Goal: Transaction & Acquisition: Purchase product/service

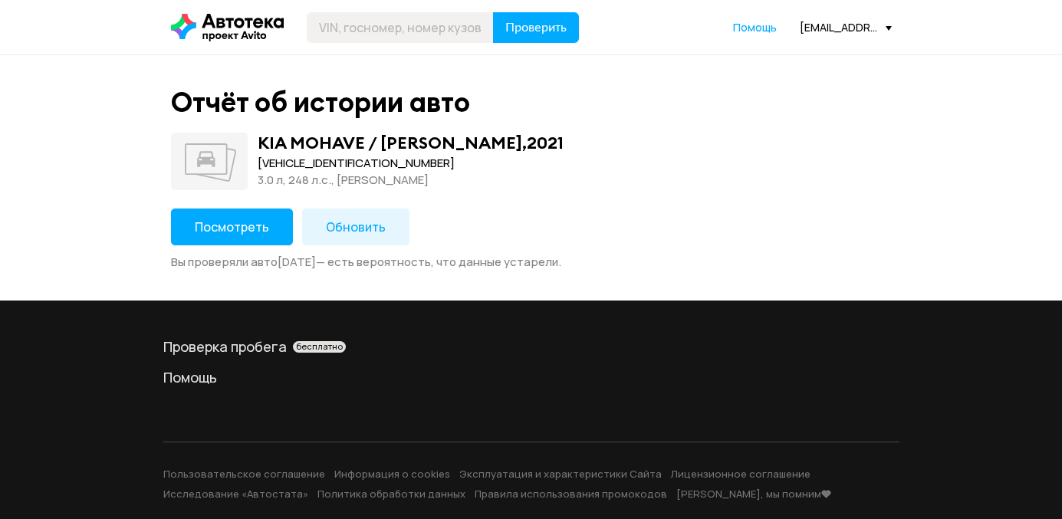
click at [225, 237] on button "Посмотреть" at bounding box center [232, 227] width 122 height 37
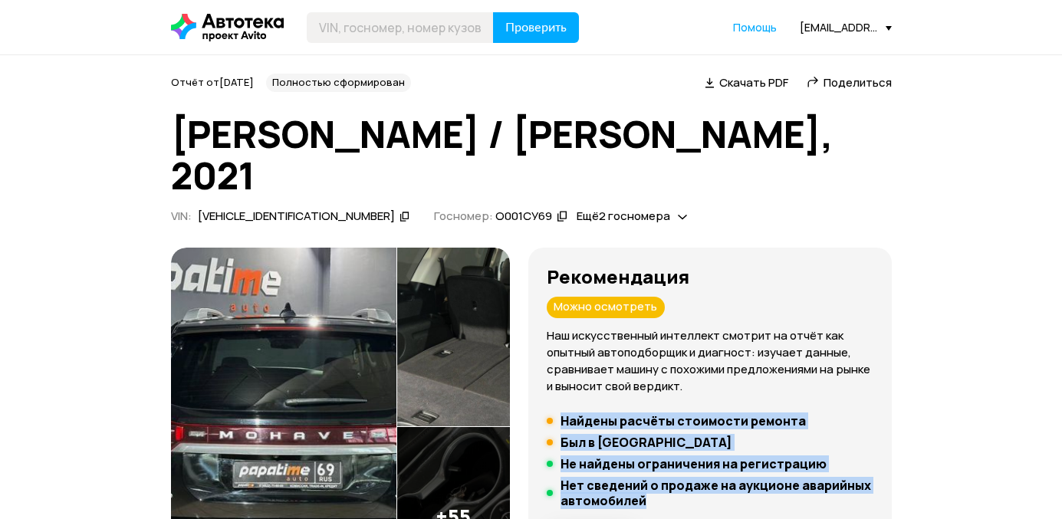
drag, startPoint x: 738, startPoint y: 465, endPoint x: 552, endPoint y: 380, distance: 203.9
click at [552, 380] on div "Рекомендация Можно осмотреть Наш искусственный интеллект смотрит на отчёт как о…" at bounding box center [710, 428] width 364 height 360
copy ul "Найдены расчёты стоимости ремонта Был в лизинге Не найдены ограничения на регис…"
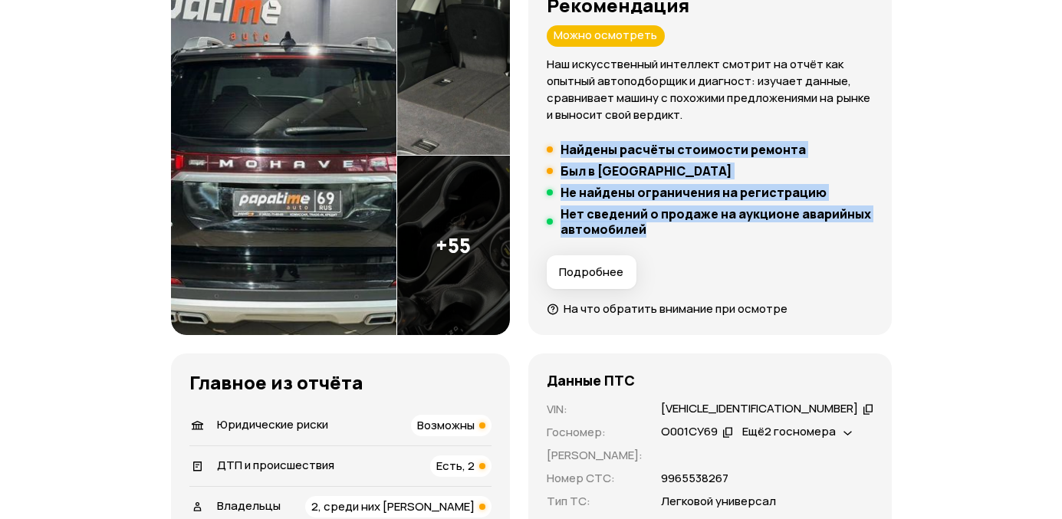
scroll to position [275, 0]
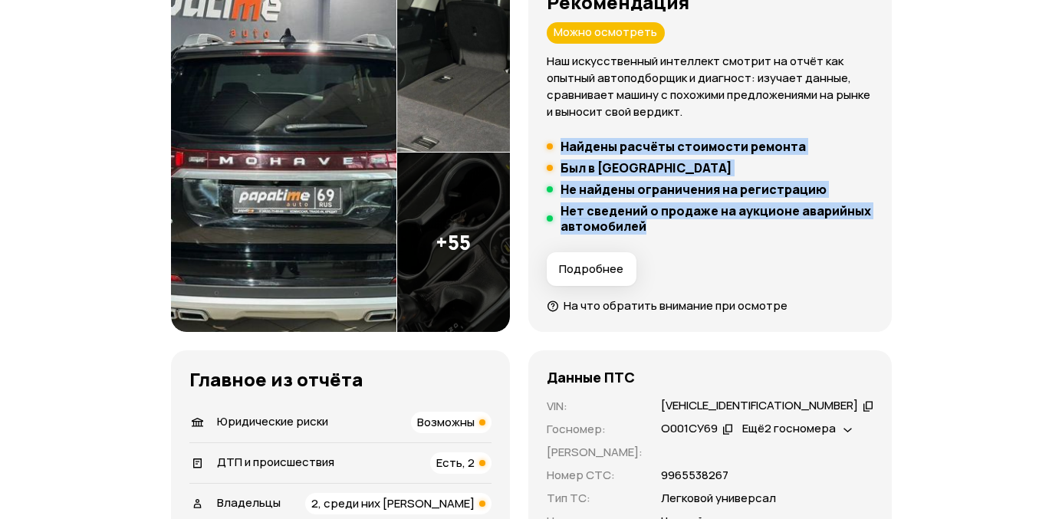
click at [323, 454] on span "ДТП и происшествия" at bounding box center [275, 462] width 117 height 16
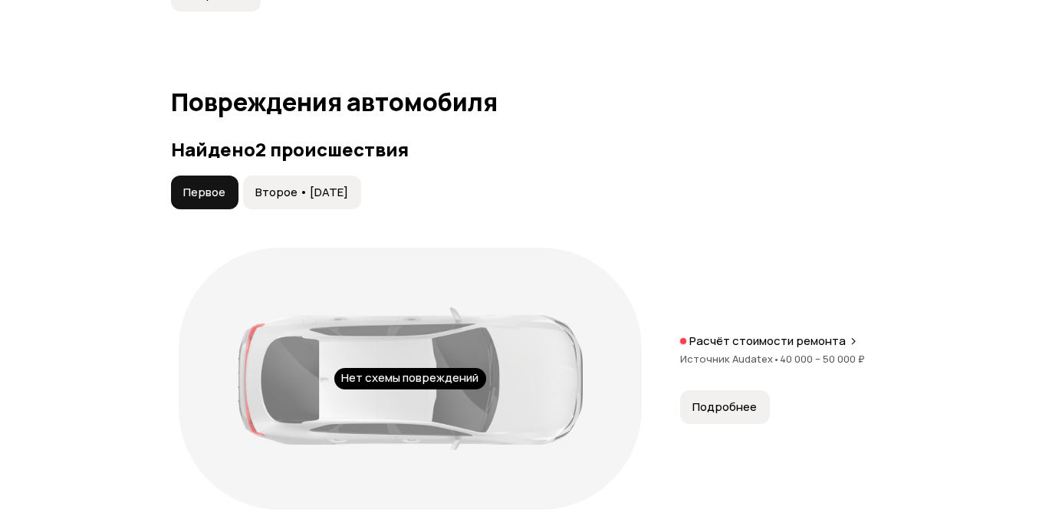
scroll to position [1784, 0]
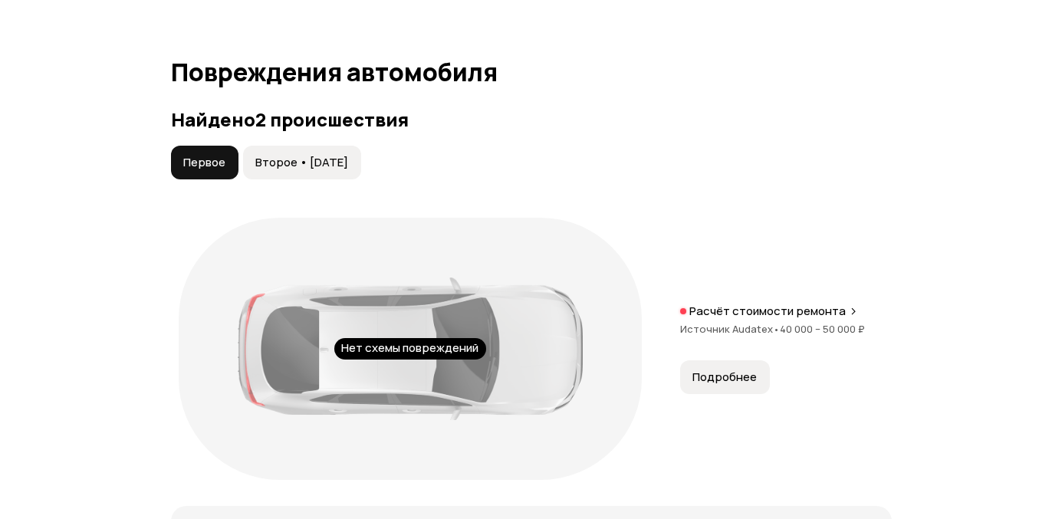
click at [347, 155] on span "Второе • [DATE]" at bounding box center [301, 162] width 93 height 15
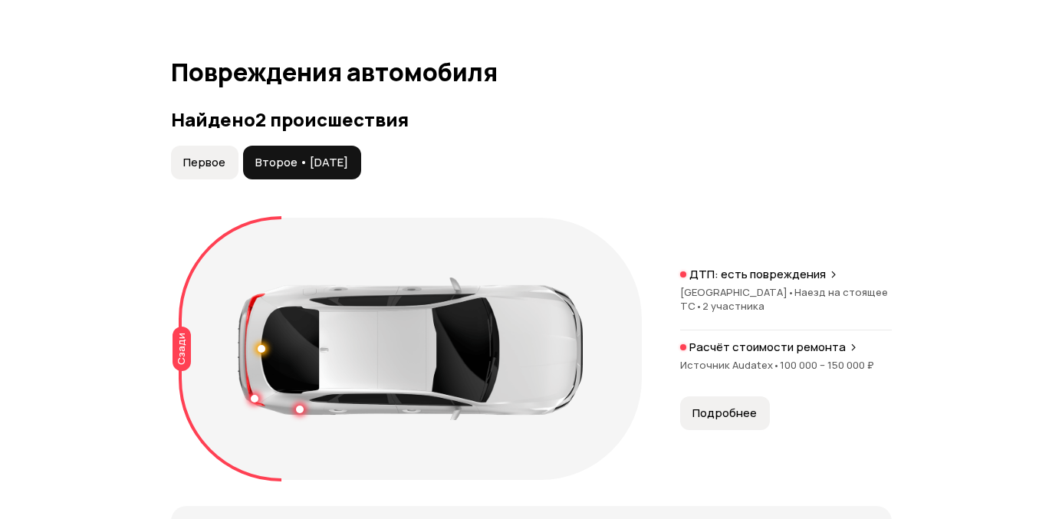
click at [787, 285] on span "Наезд на стоящее ТС •" at bounding box center [784, 299] width 208 height 28
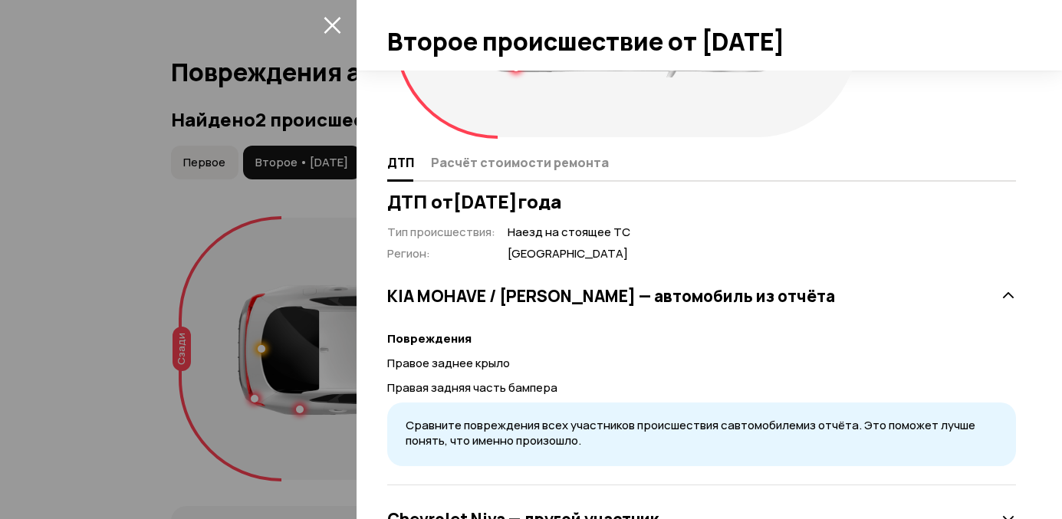
scroll to position [208, 0]
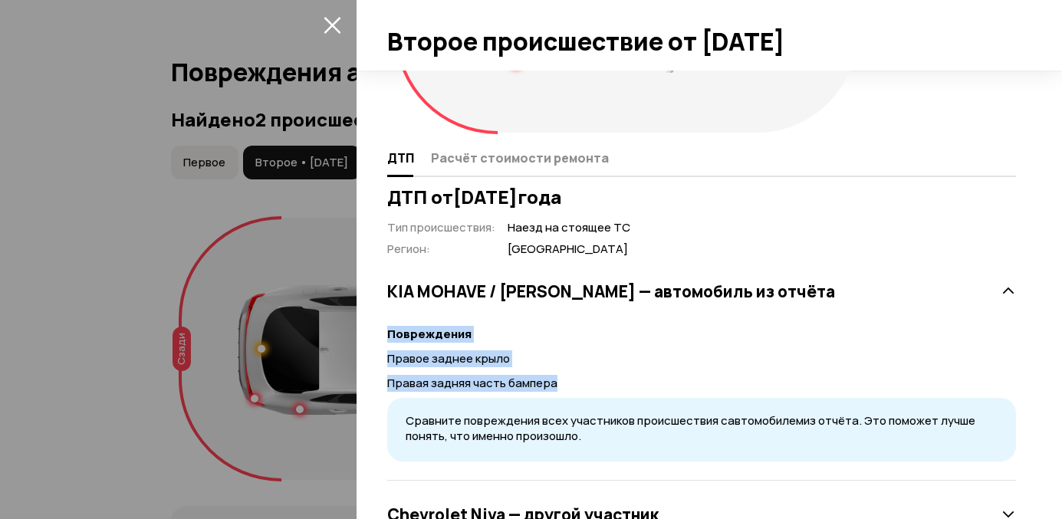
drag, startPoint x: 567, startPoint y: 384, endPoint x: 369, endPoint y: 328, distance: 205.7
click at [369, 328] on div "Сзади ДТП Расчёт стоимости ремонта ДТП от 19 декабря 2023 года Тип происшествия…" at bounding box center [710, 295] width 706 height 449
copy div "Повреждения Правое заднее крыло Правая задняя часть бампера"
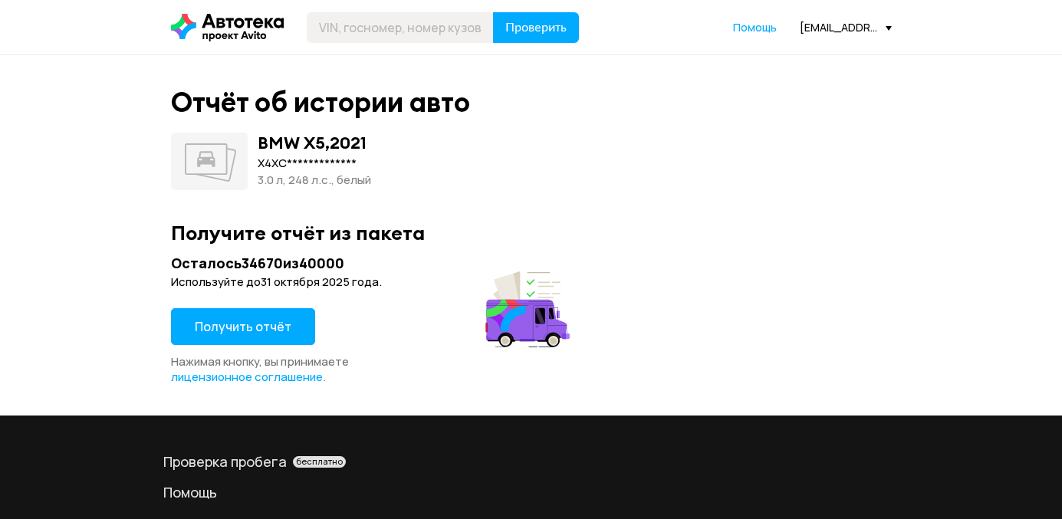
click at [229, 331] on span "Получить отчёт" at bounding box center [243, 326] width 97 height 17
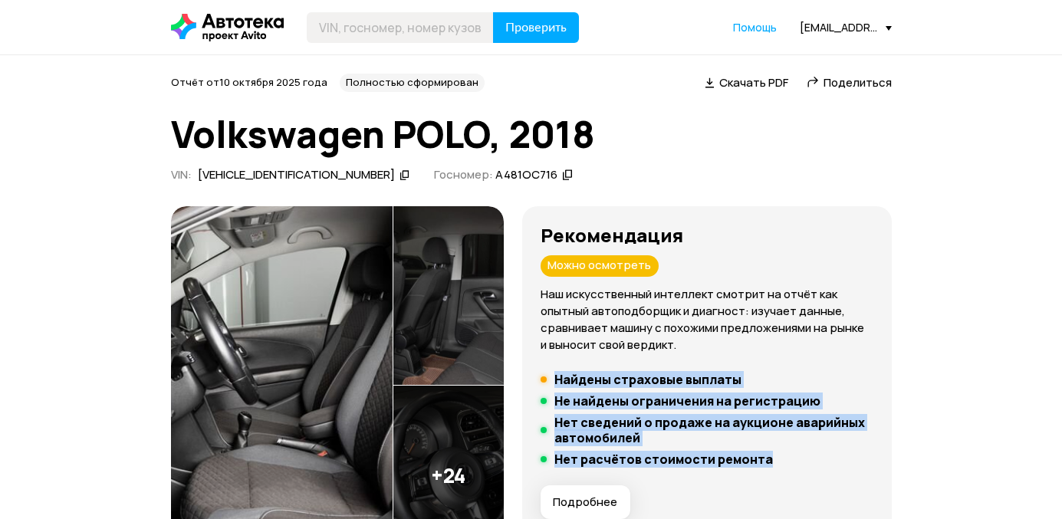
drag, startPoint x: 802, startPoint y: 458, endPoint x: 564, endPoint y: 372, distance: 252.8
click at [564, 372] on ul "Найдены страховые выплаты Не найдены ограничения на регистрацию Нет сведений о …" at bounding box center [707, 419] width 333 height 95
copy ul "Найдены страховые выплаты Не найдены ограничения на регистрацию Нет сведений о …"
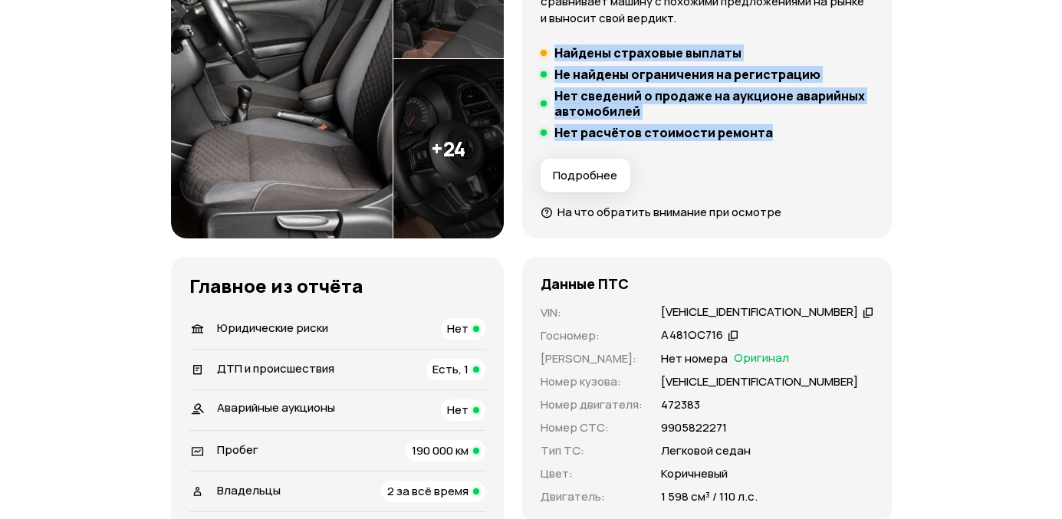
scroll to position [335, 0]
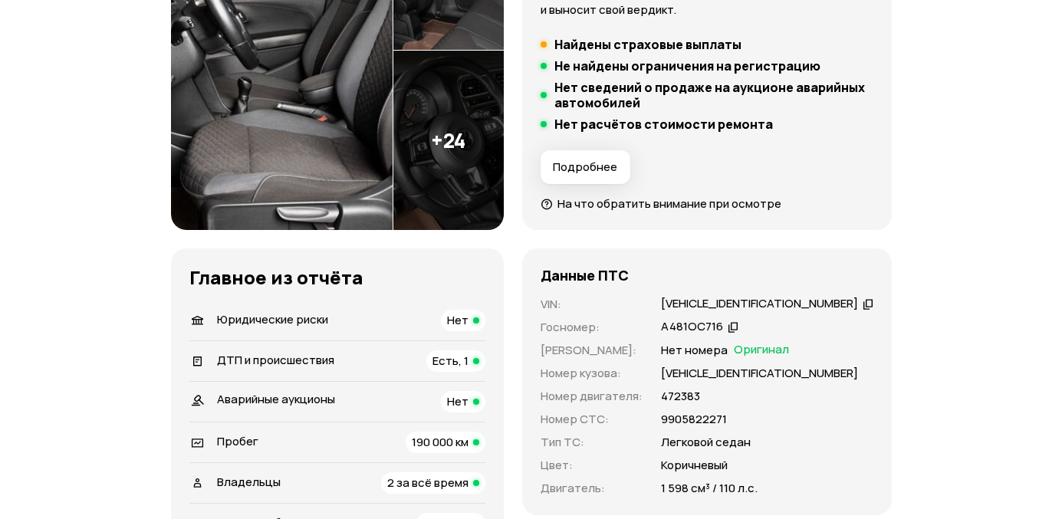
click at [276, 360] on span "ДТП и происшествия" at bounding box center [275, 360] width 117 height 16
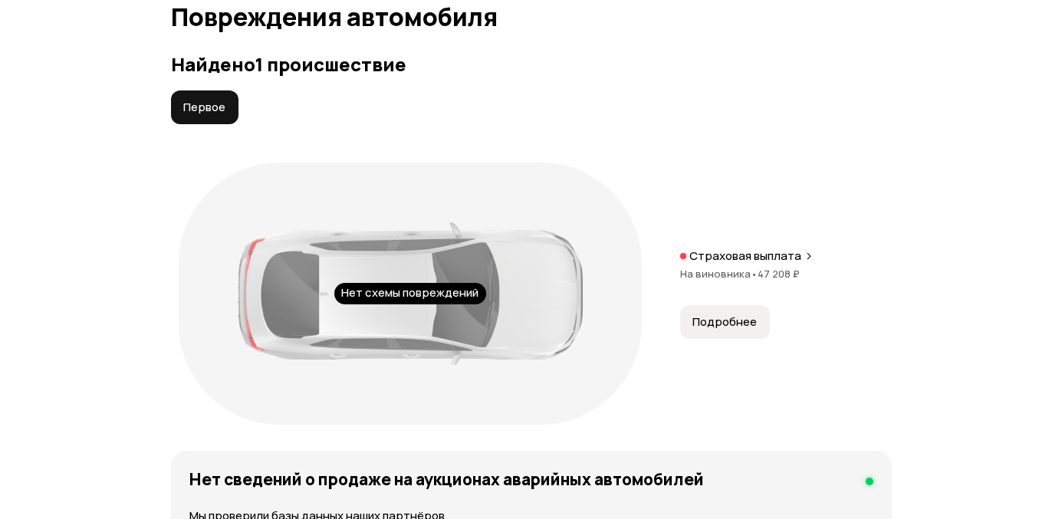
scroll to position [1734, 0]
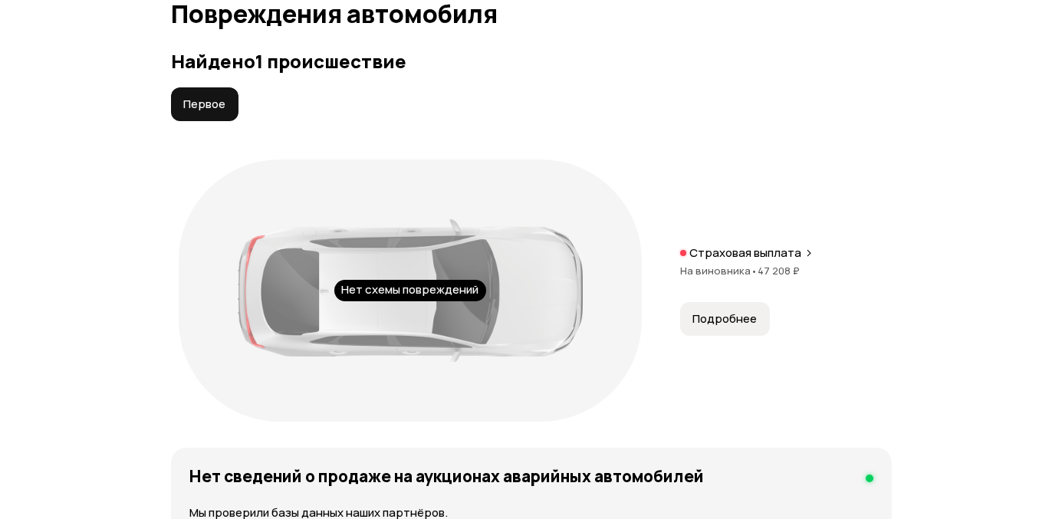
click at [722, 311] on span "Подробнее" at bounding box center [725, 318] width 64 height 15
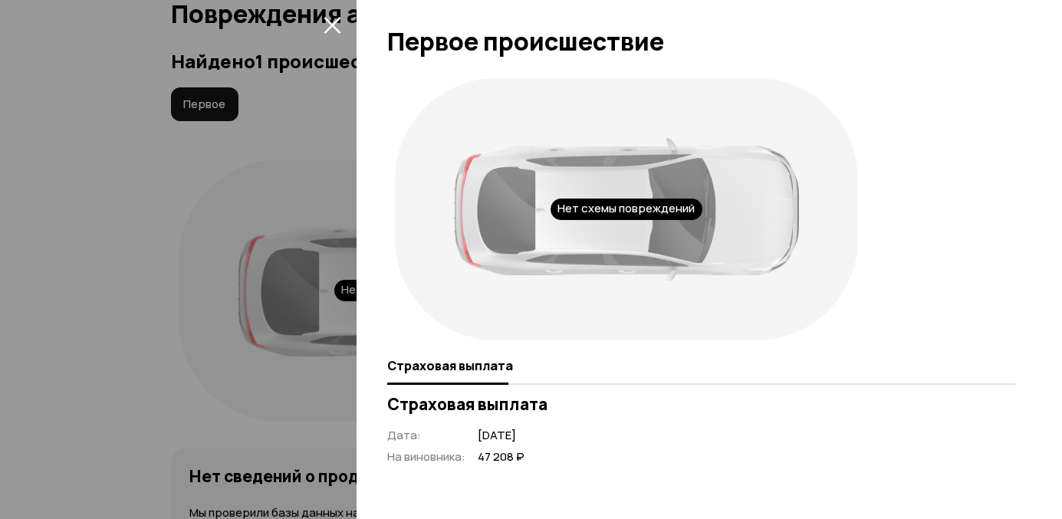
click at [497, 464] on span "47 208 ₽" at bounding box center [501, 457] width 47 height 16
copy div "47 208 ₽"
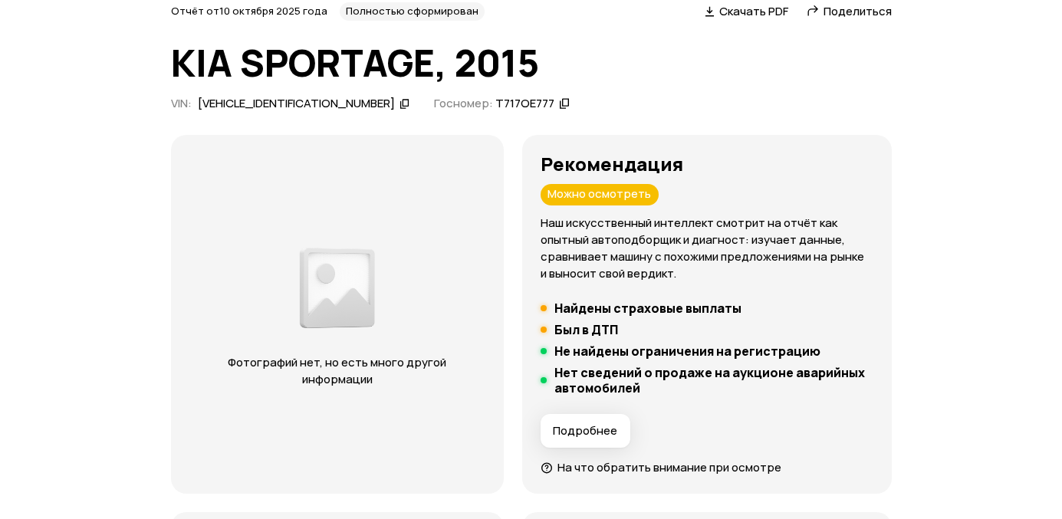
scroll to position [73, 0]
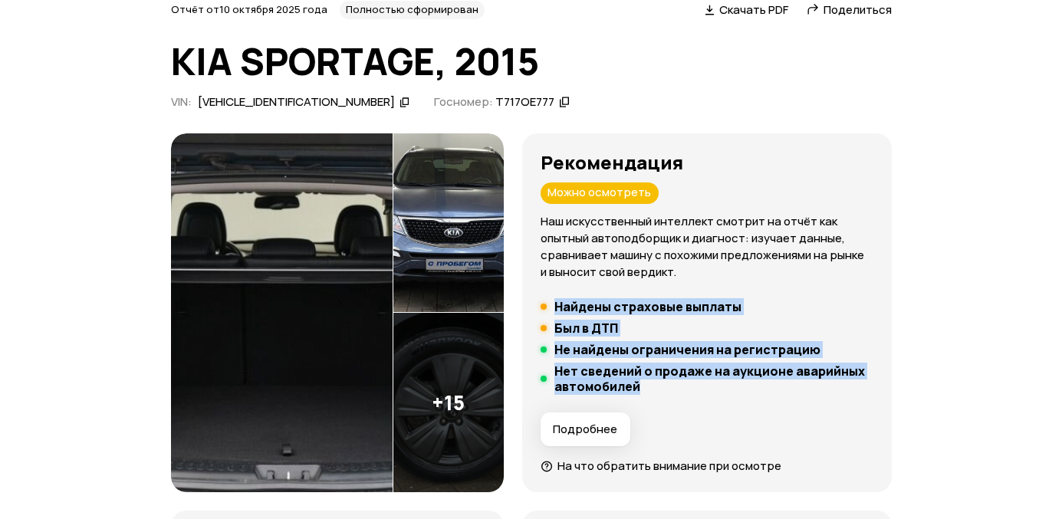
drag, startPoint x: 738, startPoint y: 385, endPoint x: 562, endPoint y: 301, distance: 194.9
click at [562, 301] on ul "Найдены страховые выплаты Был в ДТП Не найдены ограничения на регистрацию Нет с…" at bounding box center [707, 346] width 333 height 95
copy ul "Найдены страховые выплаты Был в ДТП Не найдены ограничения на регистрацию Нет с…"
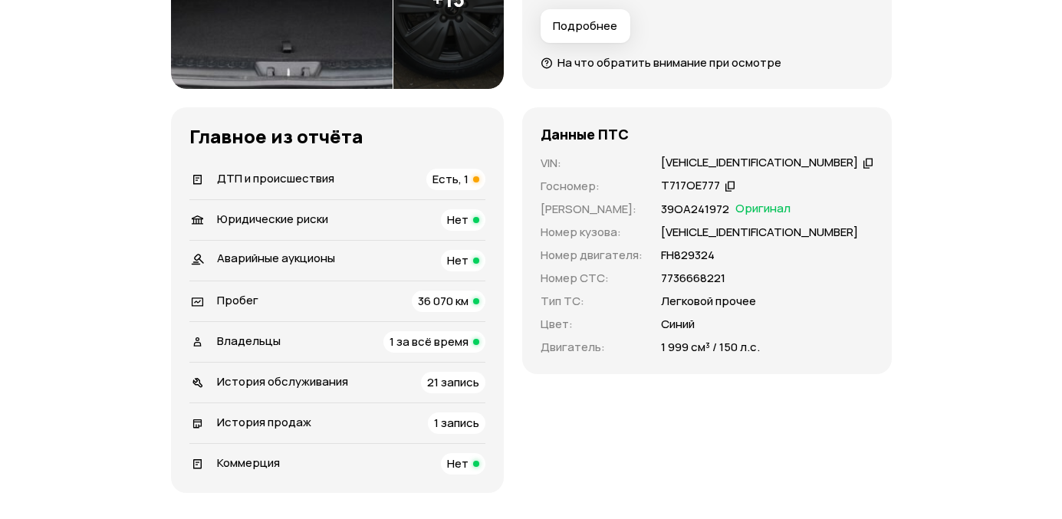
click at [242, 212] on span "Юридические риски" at bounding box center [272, 219] width 111 height 16
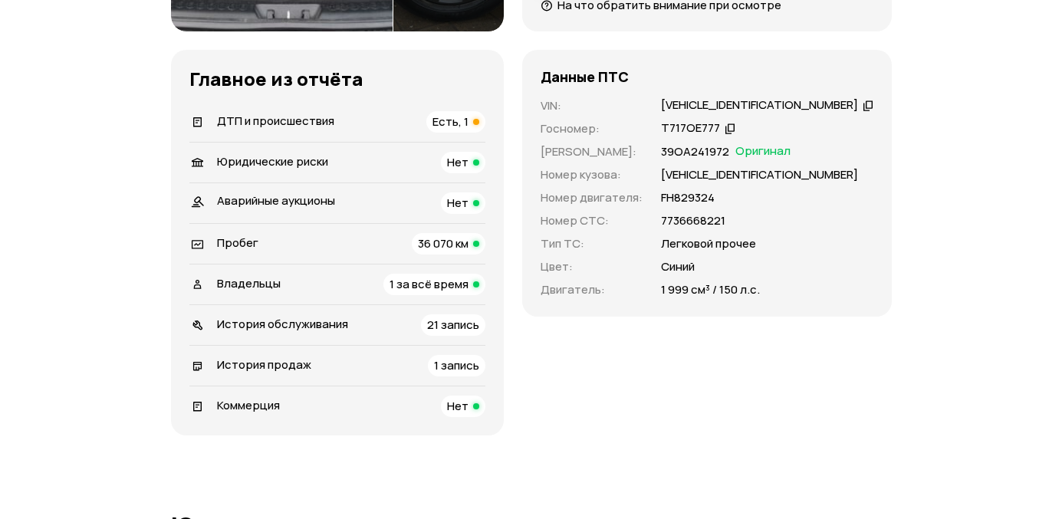
click at [258, 120] on span "ДТП и происшествия" at bounding box center [275, 121] width 117 height 16
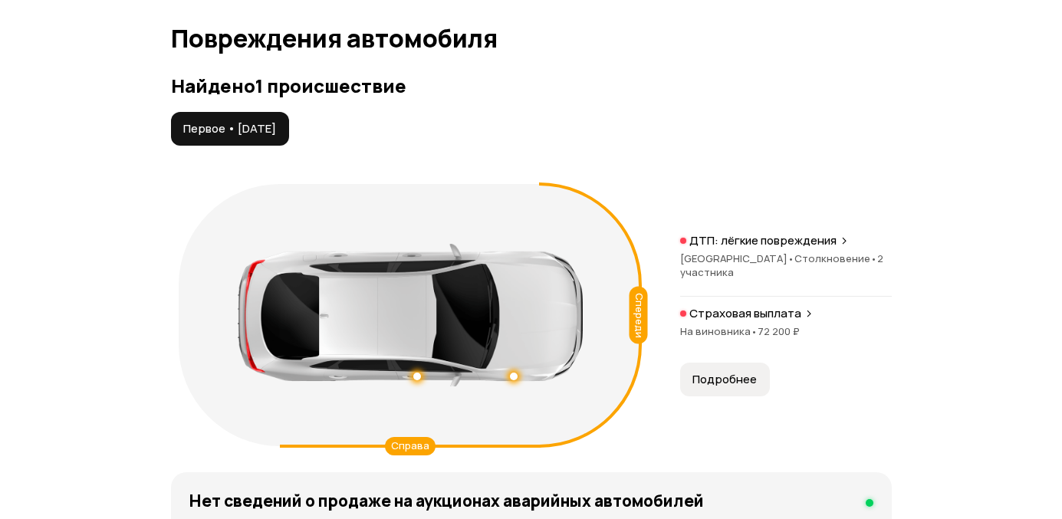
scroll to position [1734, 0]
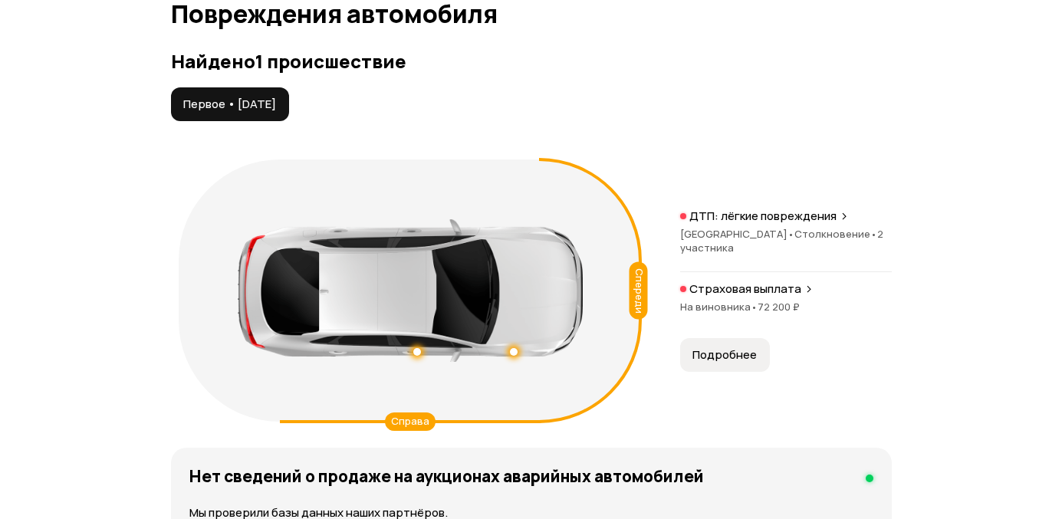
click at [745, 224] on p "ДТП: лёгкие повреждения" at bounding box center [763, 216] width 147 height 15
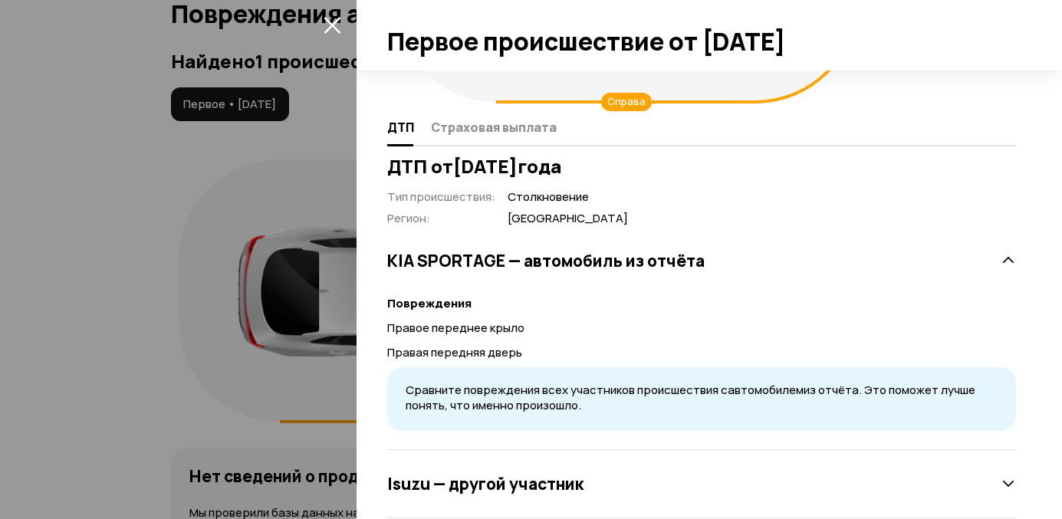
scroll to position [249, 0]
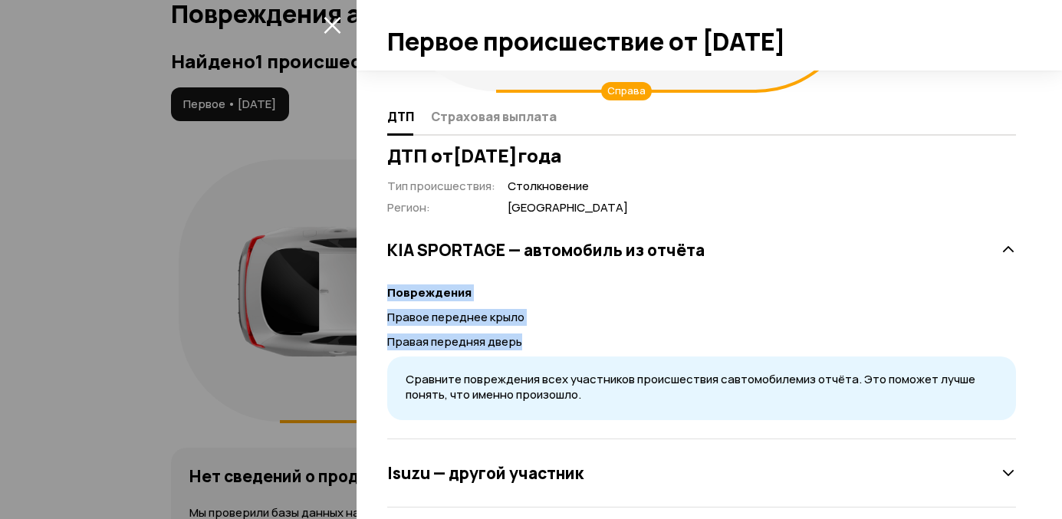
drag, startPoint x: 528, startPoint y: 334, endPoint x: 386, endPoint y: 281, distance: 152.2
click at [386, 281] on div "ДТП от 3 февраля 2018 года Тип происшествия : Столкновение Регион : Москва KIA …" at bounding box center [701, 326] width 635 height 363
copy div "Повреждения Правое переднее крыло Правая передняя дверь"
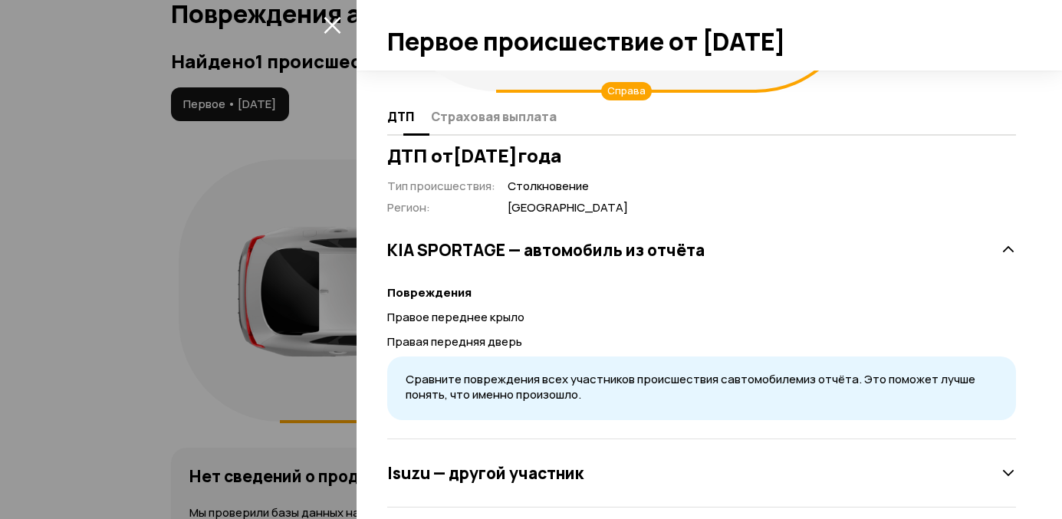
click at [481, 130] on div "ДТП Страховая выплата" at bounding box center [701, 117] width 629 height 37
click at [479, 121] on span "Страховая выплата" at bounding box center [494, 116] width 126 height 15
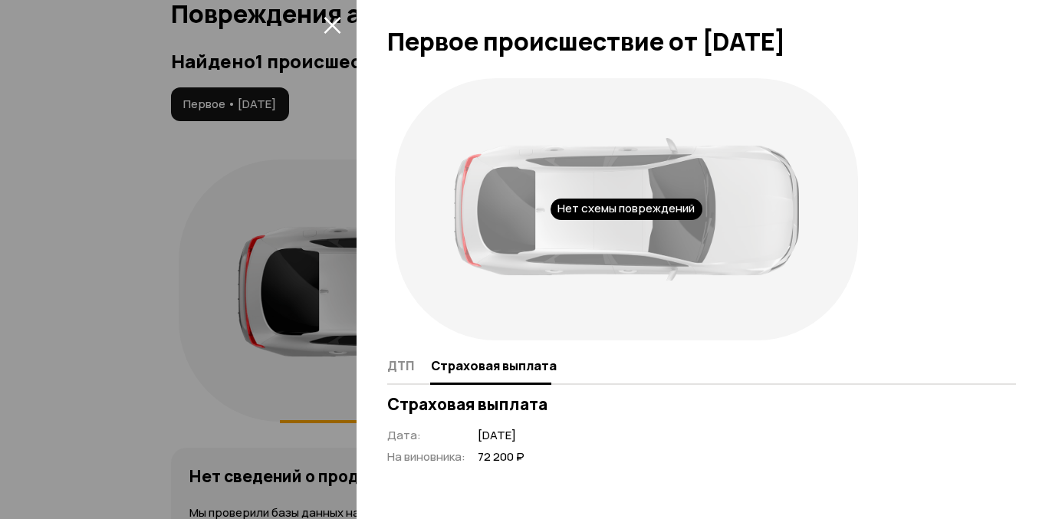
click at [494, 459] on span "72 200 ₽" at bounding box center [501, 457] width 47 height 16
click at [494, 458] on span "72 200 ₽" at bounding box center [501, 457] width 47 height 16
copy div "72 200 ₽"
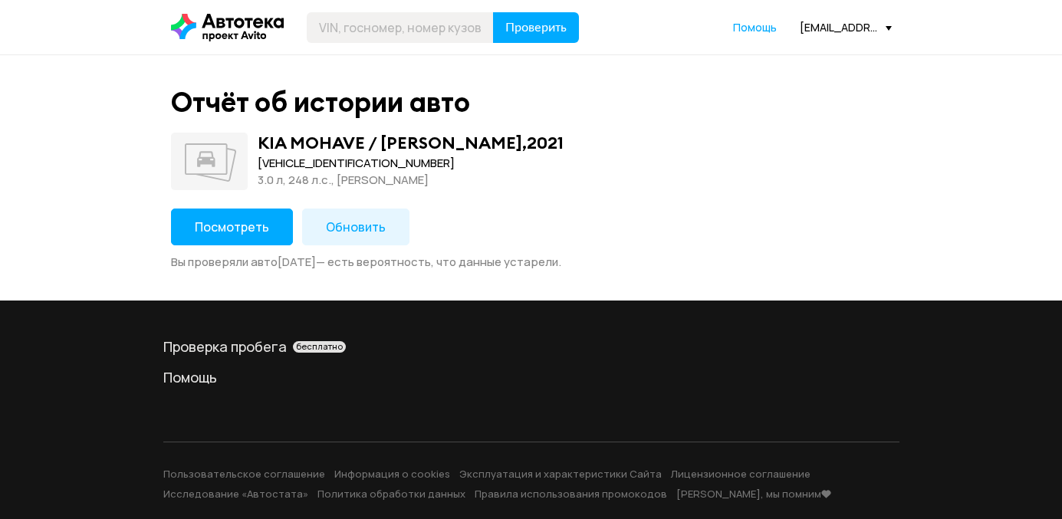
click at [261, 228] on span "Посмотреть" at bounding box center [232, 227] width 74 height 17
